Goal: Information Seeking & Learning: Check status

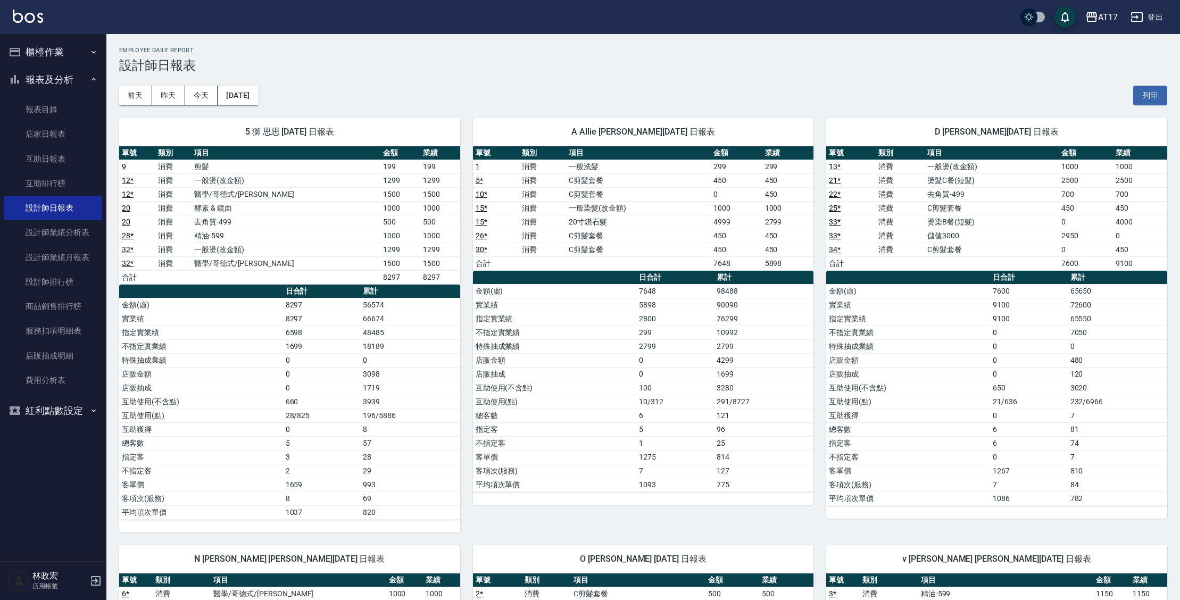
scroll to position [369, 0]
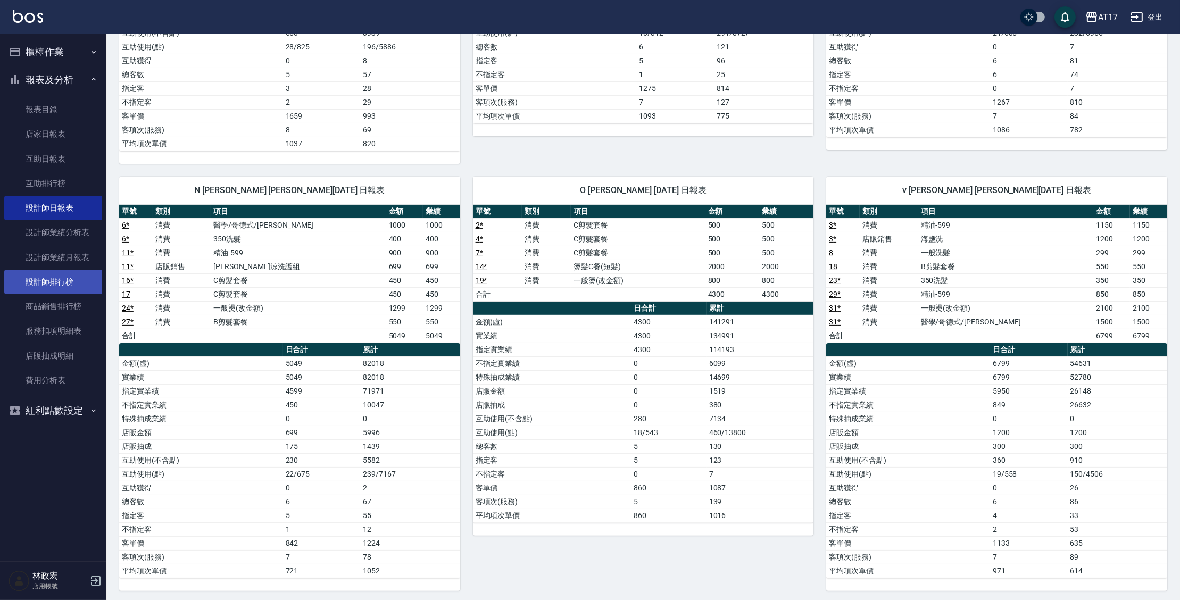
click at [82, 281] on link "設計師排行榜" at bounding box center [53, 282] width 98 height 24
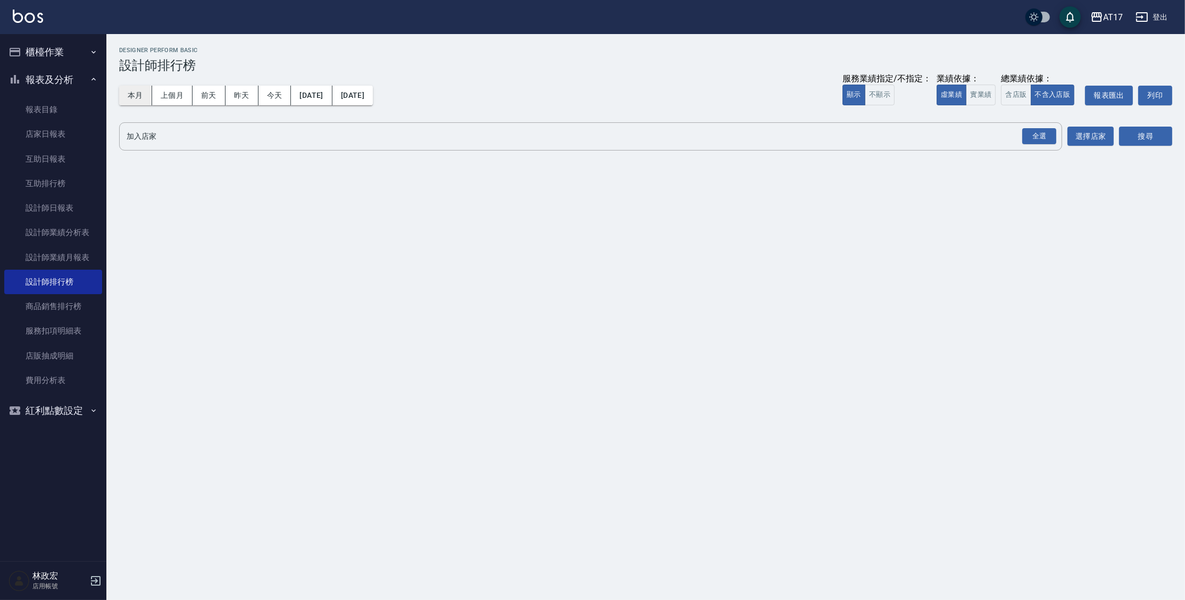
click at [147, 94] on button "本月" at bounding box center [135, 96] width 33 height 20
click at [992, 101] on button "實業績" at bounding box center [981, 95] width 30 height 21
click at [1035, 141] on div "全選" at bounding box center [1039, 136] width 34 height 16
click at [1166, 137] on button "搜尋" at bounding box center [1145, 137] width 53 height 20
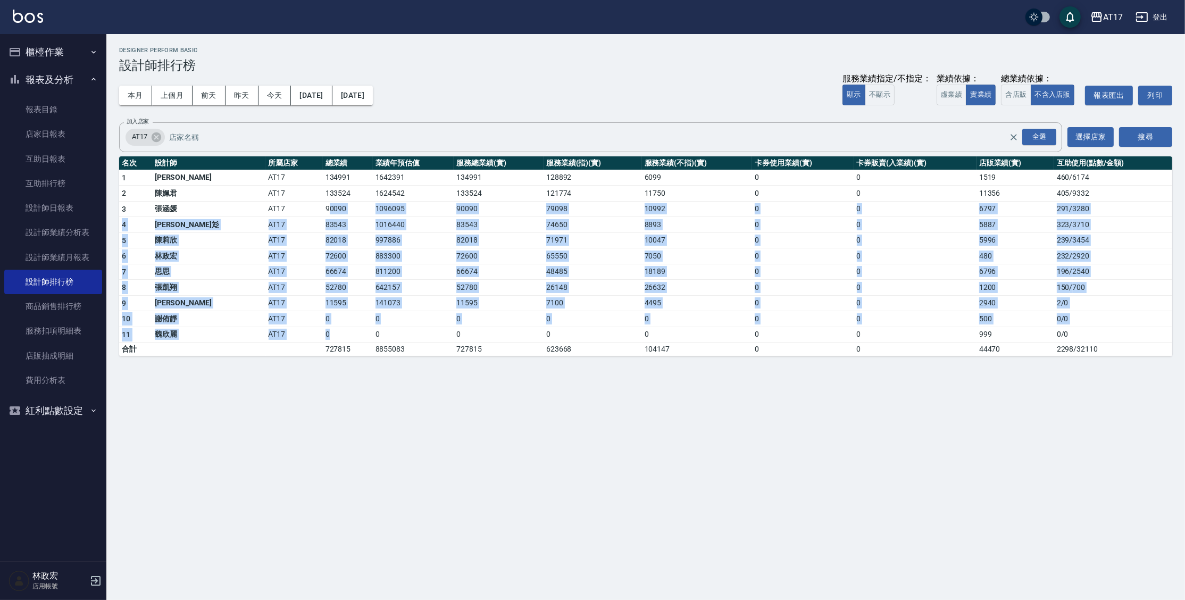
drag, startPoint x: 274, startPoint y: 208, endPoint x: 317, endPoint y: 357, distance: 154.7
click at [315, 347] on tbody "1 [PERSON_NAME] AT17 134991 1642391 134991 128892 6099 0 0 1519 460 / 6174 2 [P…" at bounding box center [645, 263] width 1053 height 187
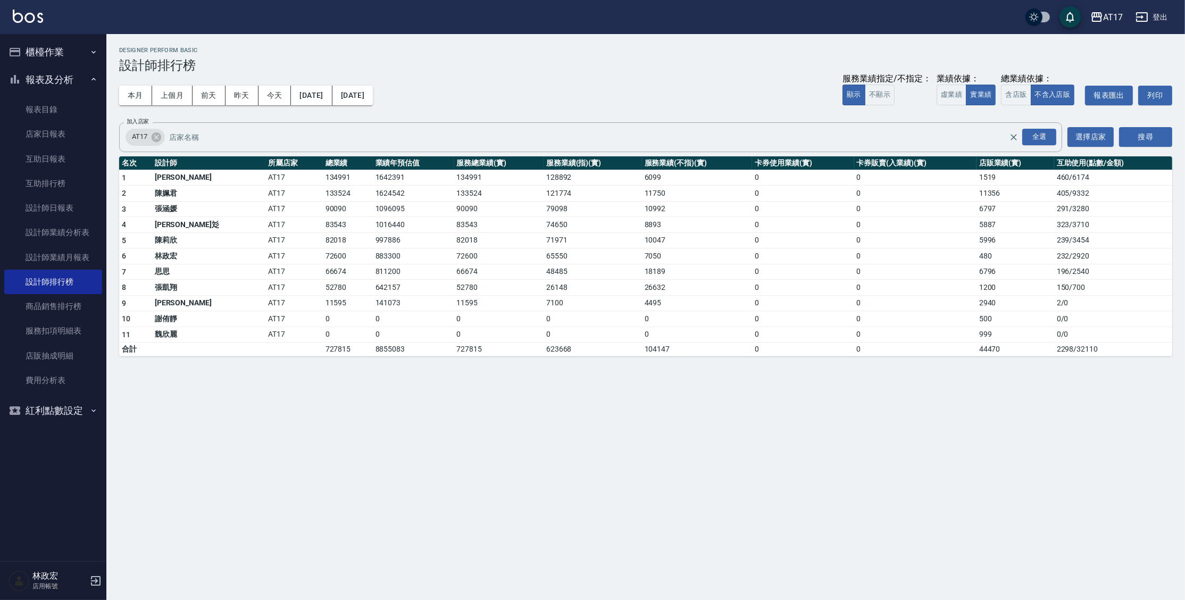
click at [319, 370] on div "AT17 [DATE] - [DATE] 設計師排行榜 列印時間： [DATE][PHONE_NUMBER]:57 Designer Perform Basi…" at bounding box center [592, 300] width 1185 height 600
